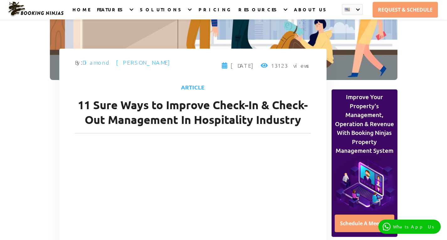
scroll to position [251, 0]
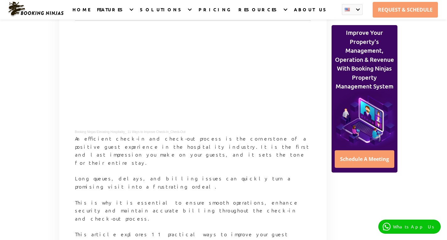
click at [206, 175] on p "Long queues, delays, and billing issues can quickly turn a promising visit into…" at bounding box center [193, 187] width 236 height 24
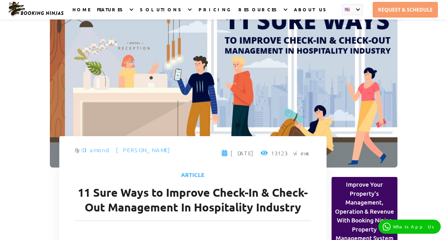
scroll to position [0, 0]
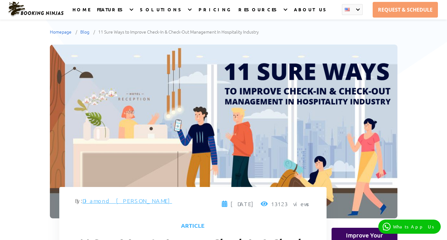
click at [103, 200] on link "Diamond. [PERSON_NAME]" at bounding box center [128, 200] width 90 height 7
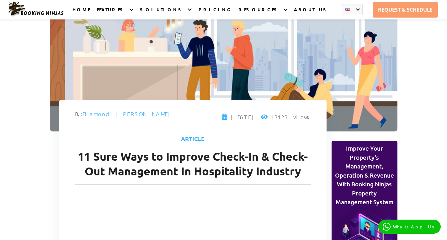
scroll to position [94, 0]
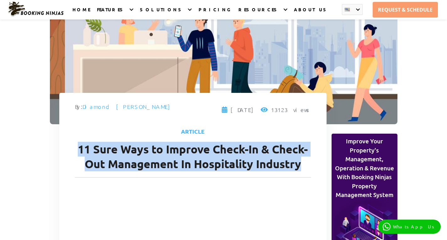
drag, startPoint x: 301, startPoint y: 164, endPoint x: 74, endPoint y: 151, distance: 227.1
copy h1 "11 Sure Ways to Improve Check-In & Check-Out Management In Hospitality Industry"
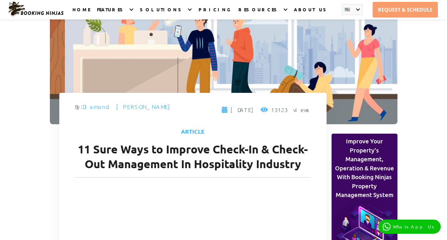
click at [239, 130] on div "Article" at bounding box center [193, 134] width 236 height 15
